Goal: Complete application form

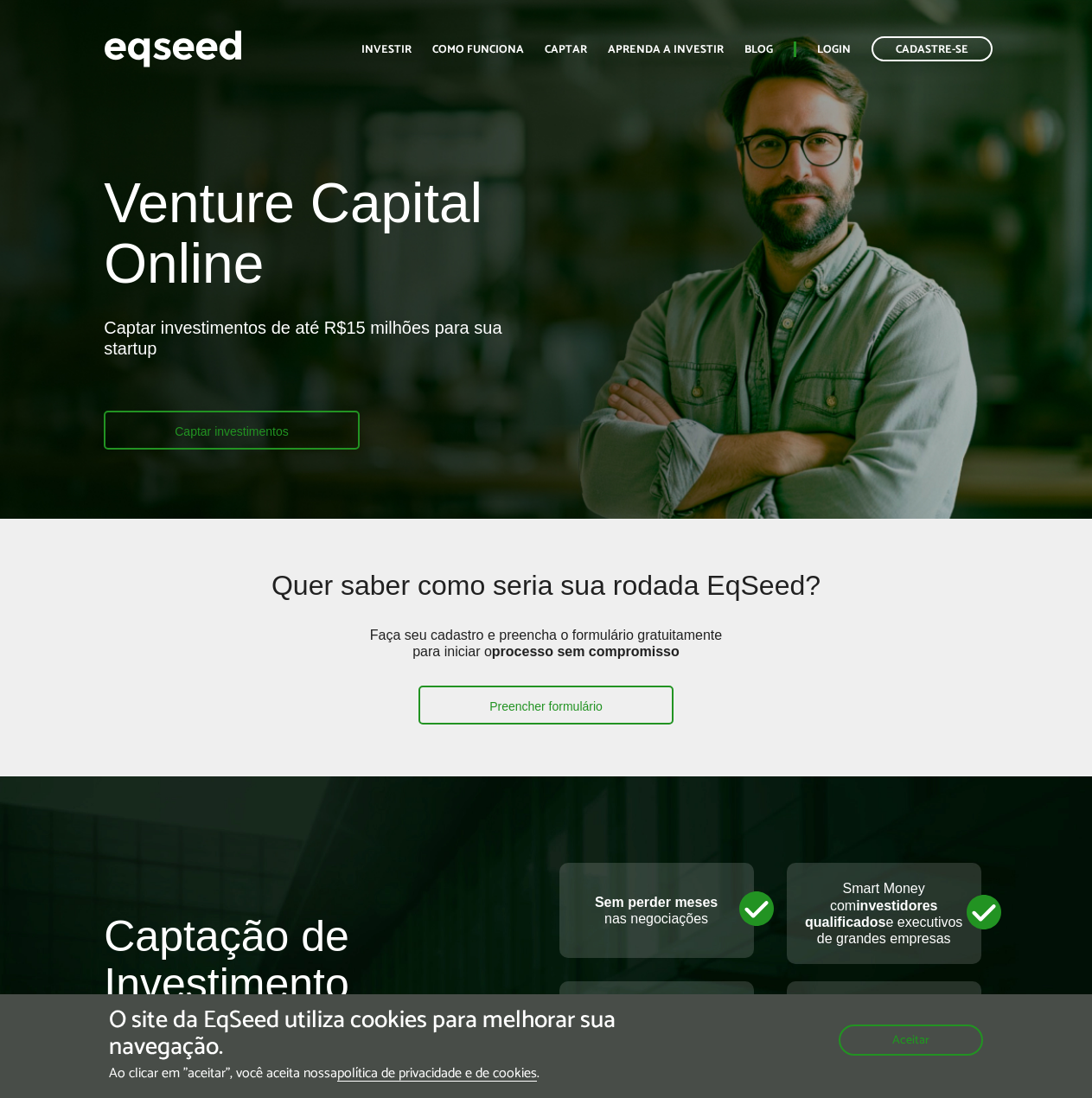
click at [282, 428] on link "Captar investimentos" at bounding box center [232, 429] width 256 height 39
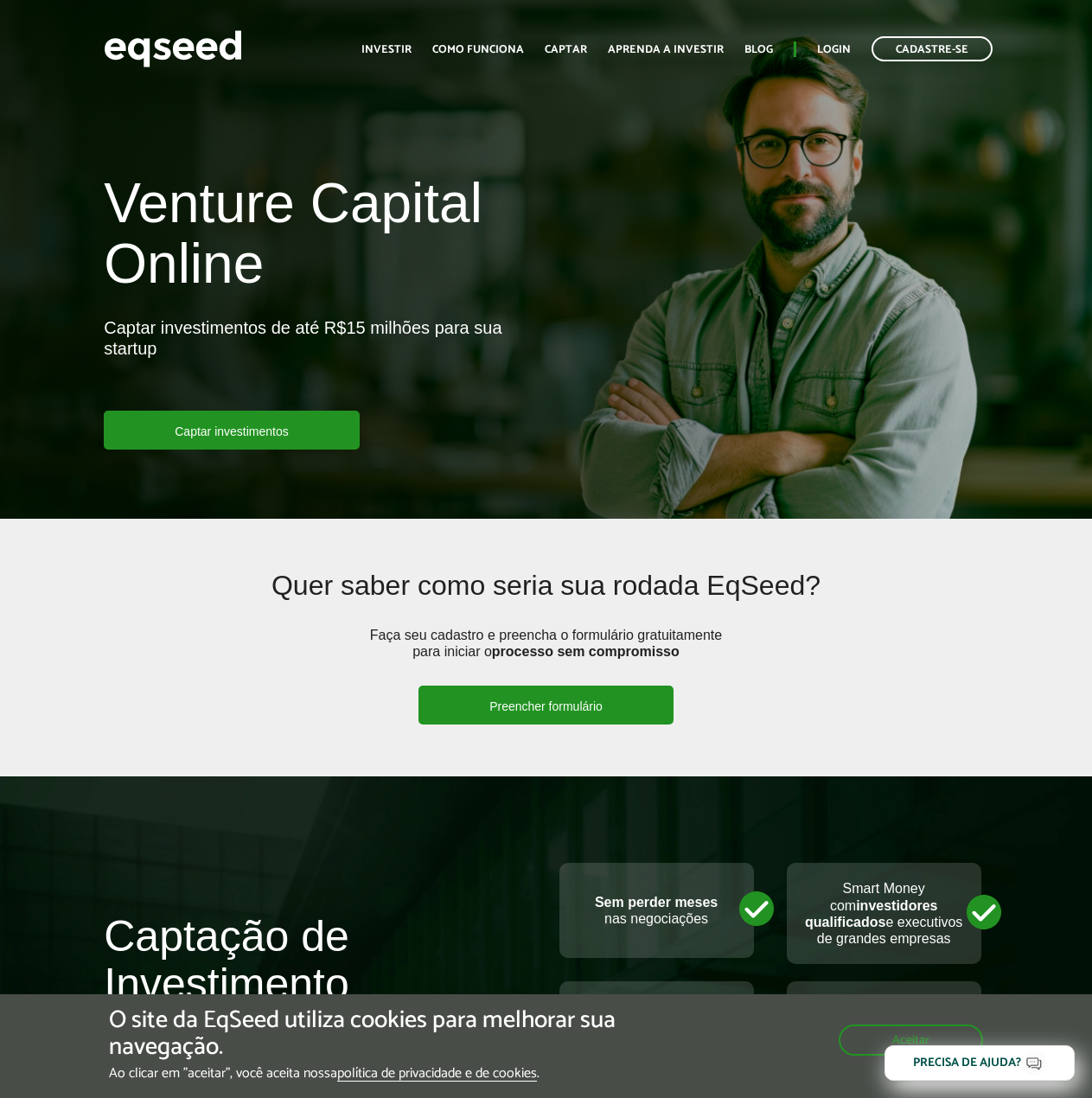
click at [582, 716] on link "Preencher formulário" at bounding box center [546, 705] width 255 height 39
